Goal: Task Accomplishment & Management: Manage account settings

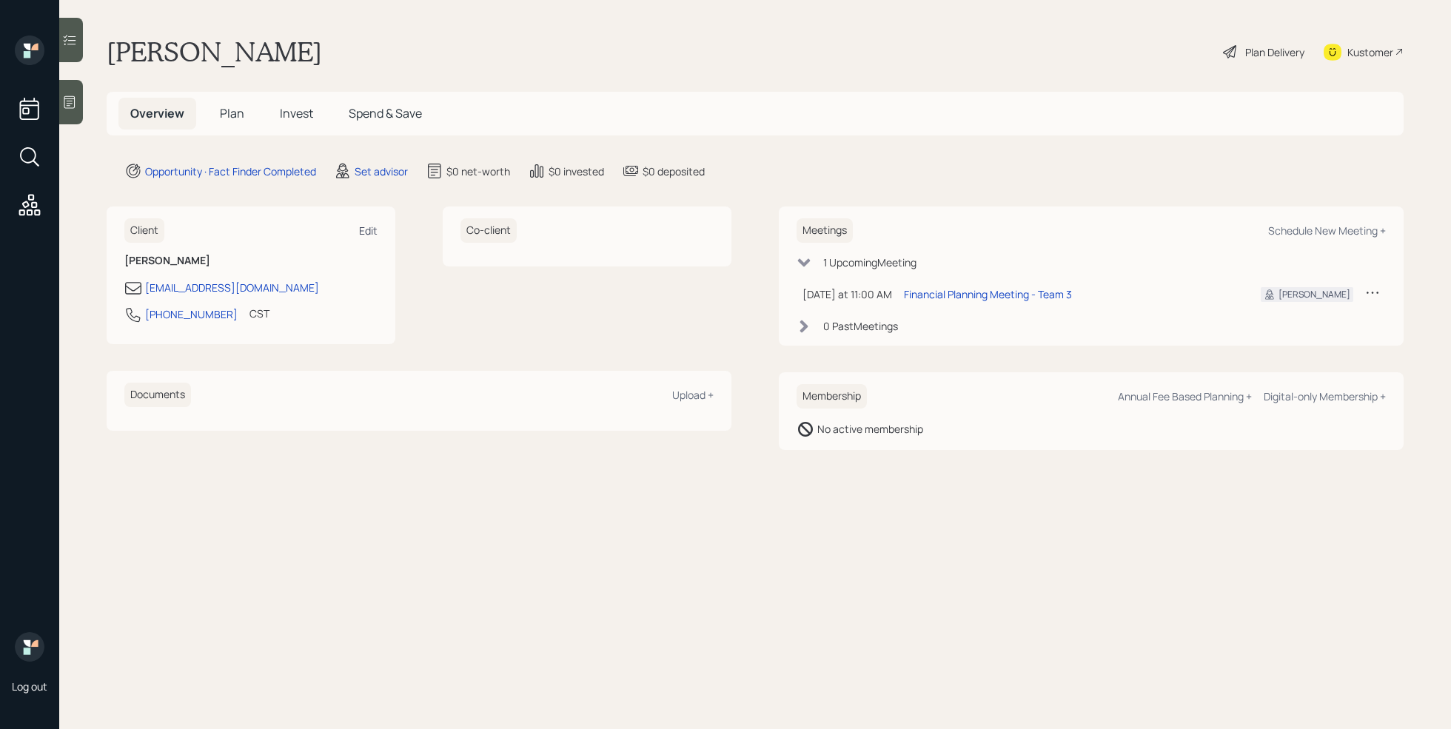
click at [370, 224] on div "Edit" at bounding box center [368, 231] width 19 height 14
select select "America/[GEOGRAPHIC_DATA]"
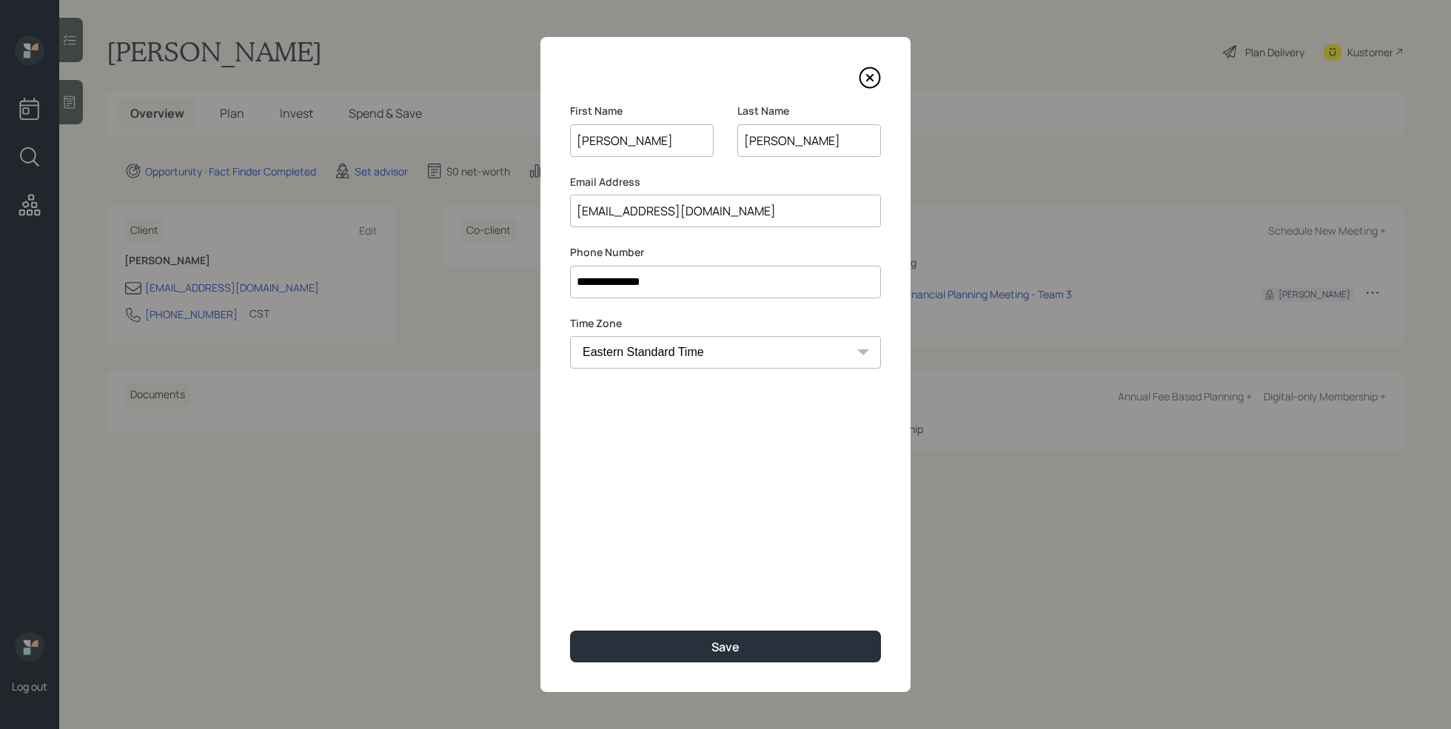
click at [664, 215] on input "[EMAIL_ADDRESS][DOMAIN_NAME]" at bounding box center [725, 211] width 311 height 33
click at [683, 209] on input "[EMAIL_ADDRESS][DOMAIN_NAME]" at bounding box center [725, 211] width 311 height 33
click at [660, 212] on input "danielgrahamscarcy558@gmail.com" at bounding box center [725, 211] width 311 height 33
type input "danielgrahamsearcy558@gmail.com"
click at [757, 636] on button "Save" at bounding box center [725, 647] width 311 height 32
